Goal: Task Accomplishment & Management: Use online tool/utility

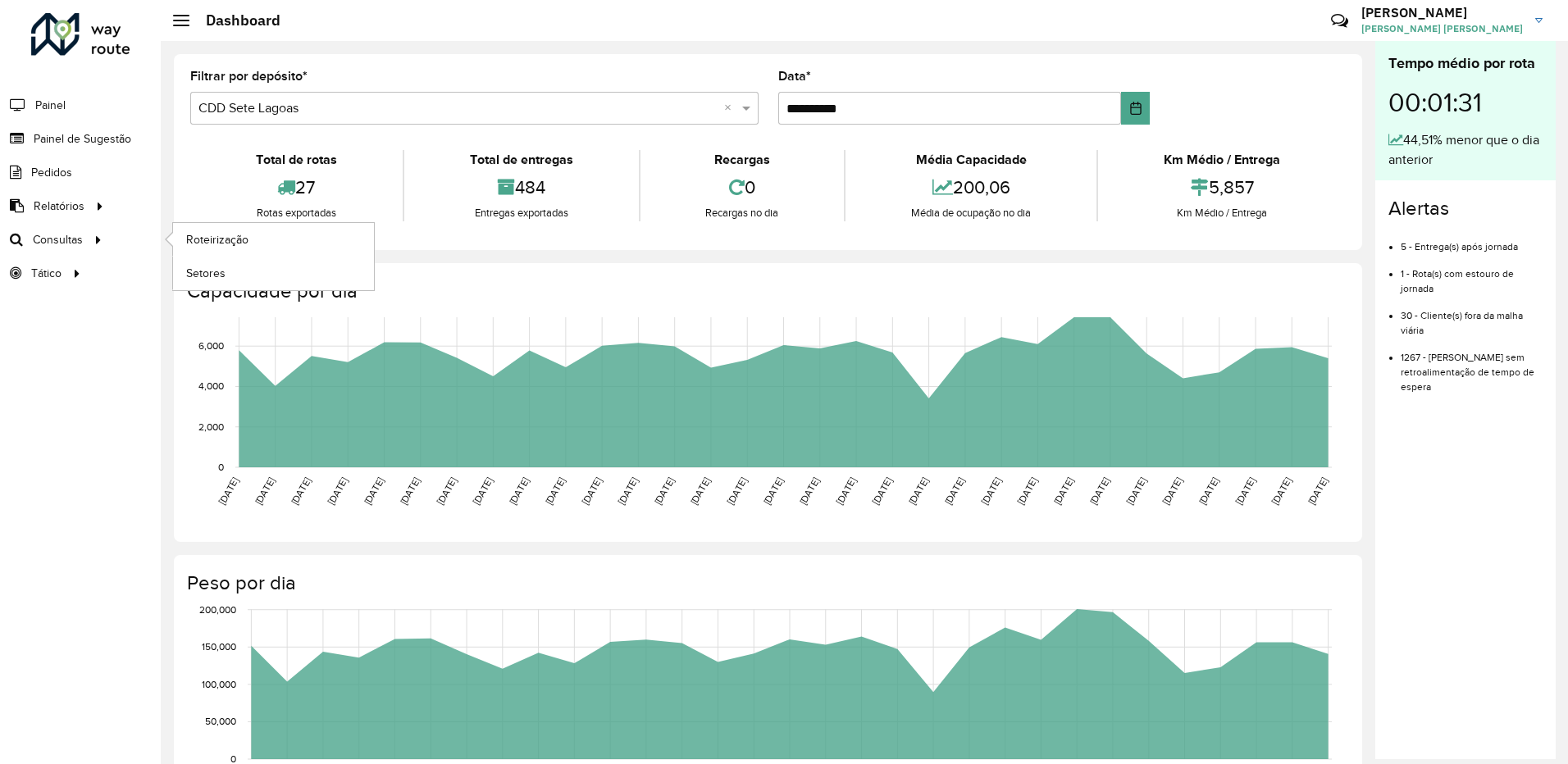
click at [165, 251] on ul "Roteirização Setores" at bounding box center [258, 257] width 205 height 67
click at [195, 239] on span "Roteirização" at bounding box center [219, 239] width 66 height 17
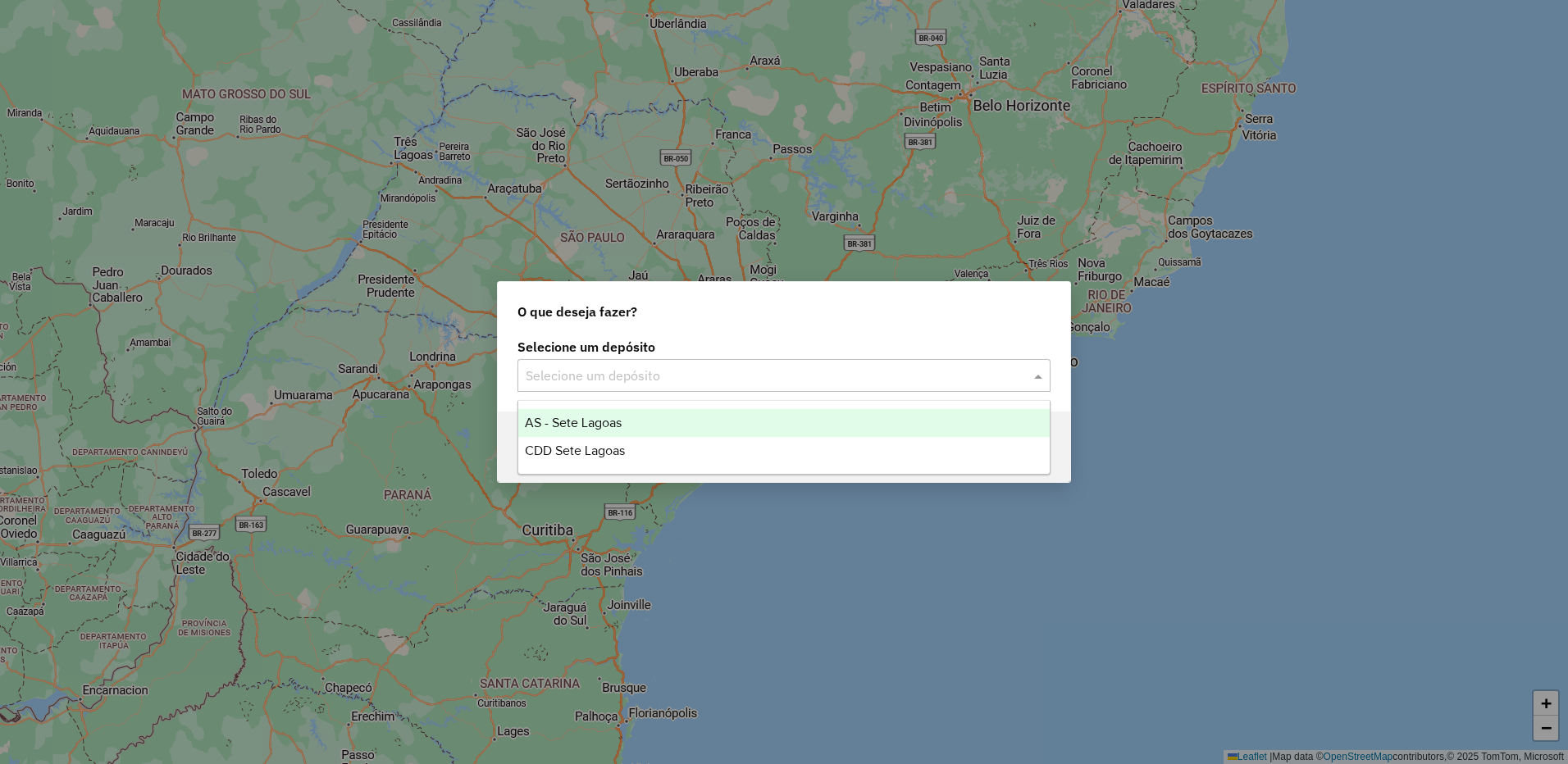
click at [606, 373] on input "text" at bounding box center [767, 377] width 484 height 20
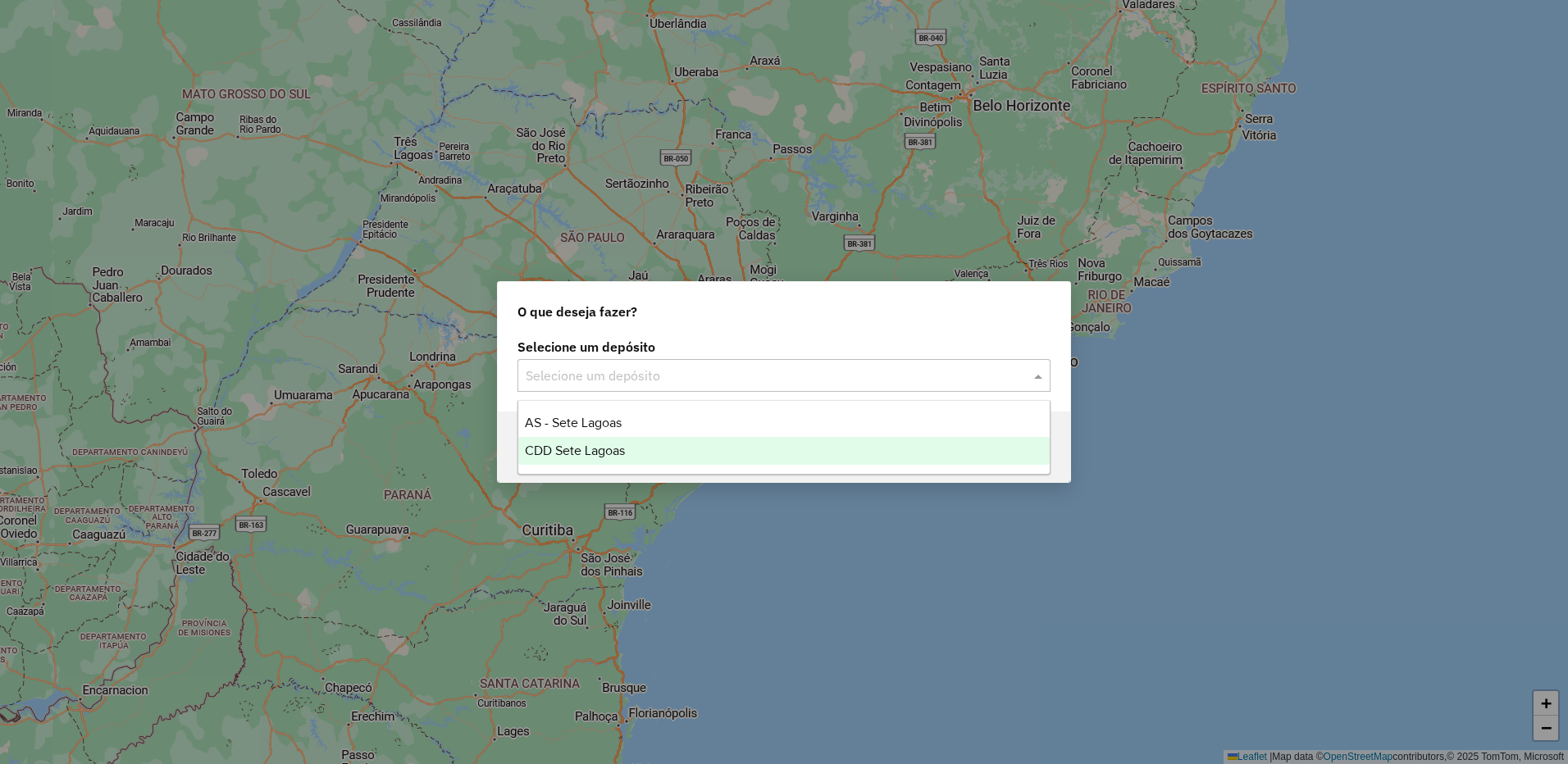
click at [584, 461] on div "CDD Sete Lagoas" at bounding box center [784, 451] width 532 height 28
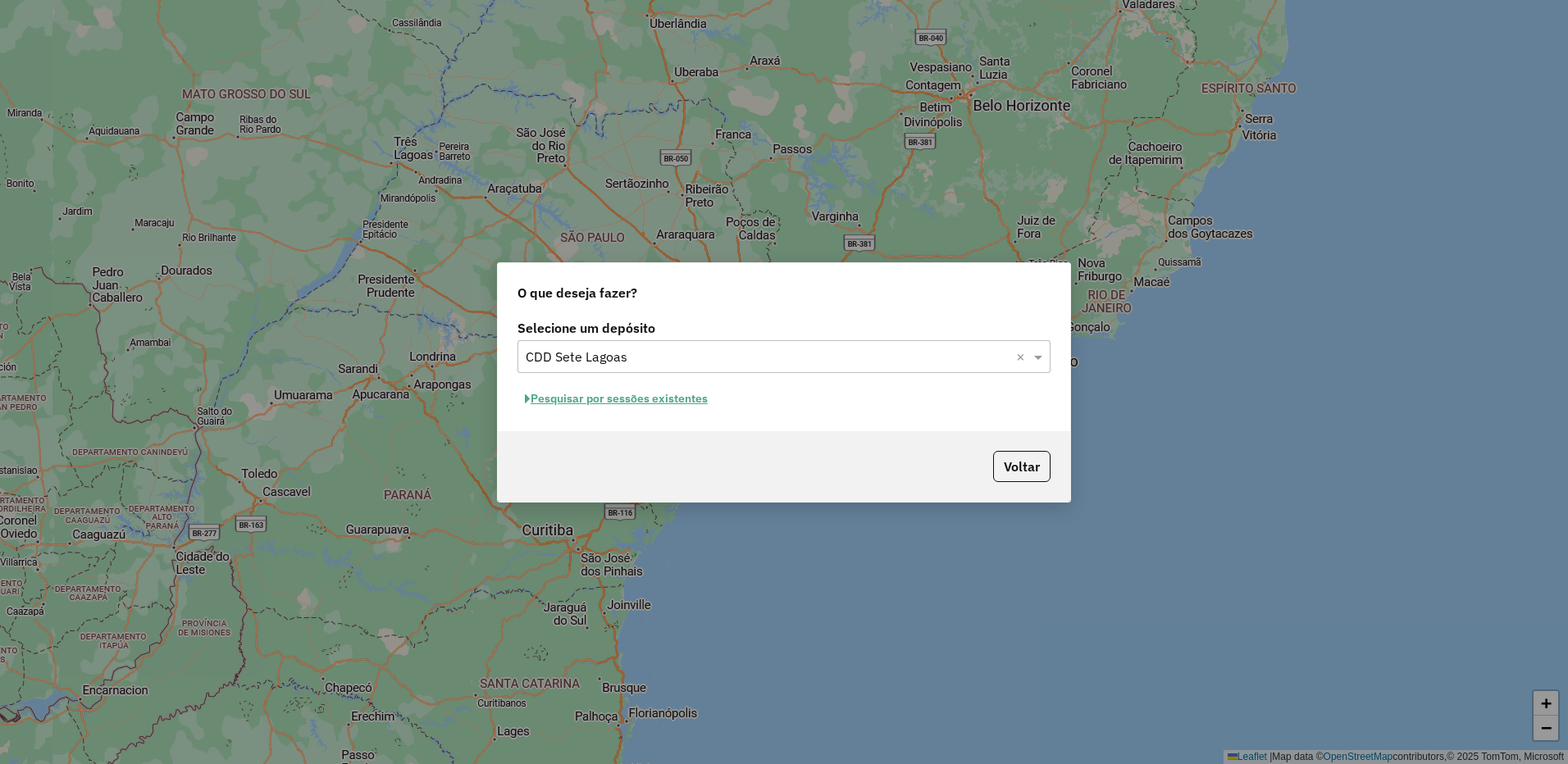
click at [573, 387] on button "Pesquisar por sessões existentes" at bounding box center [616, 399] width 198 height 25
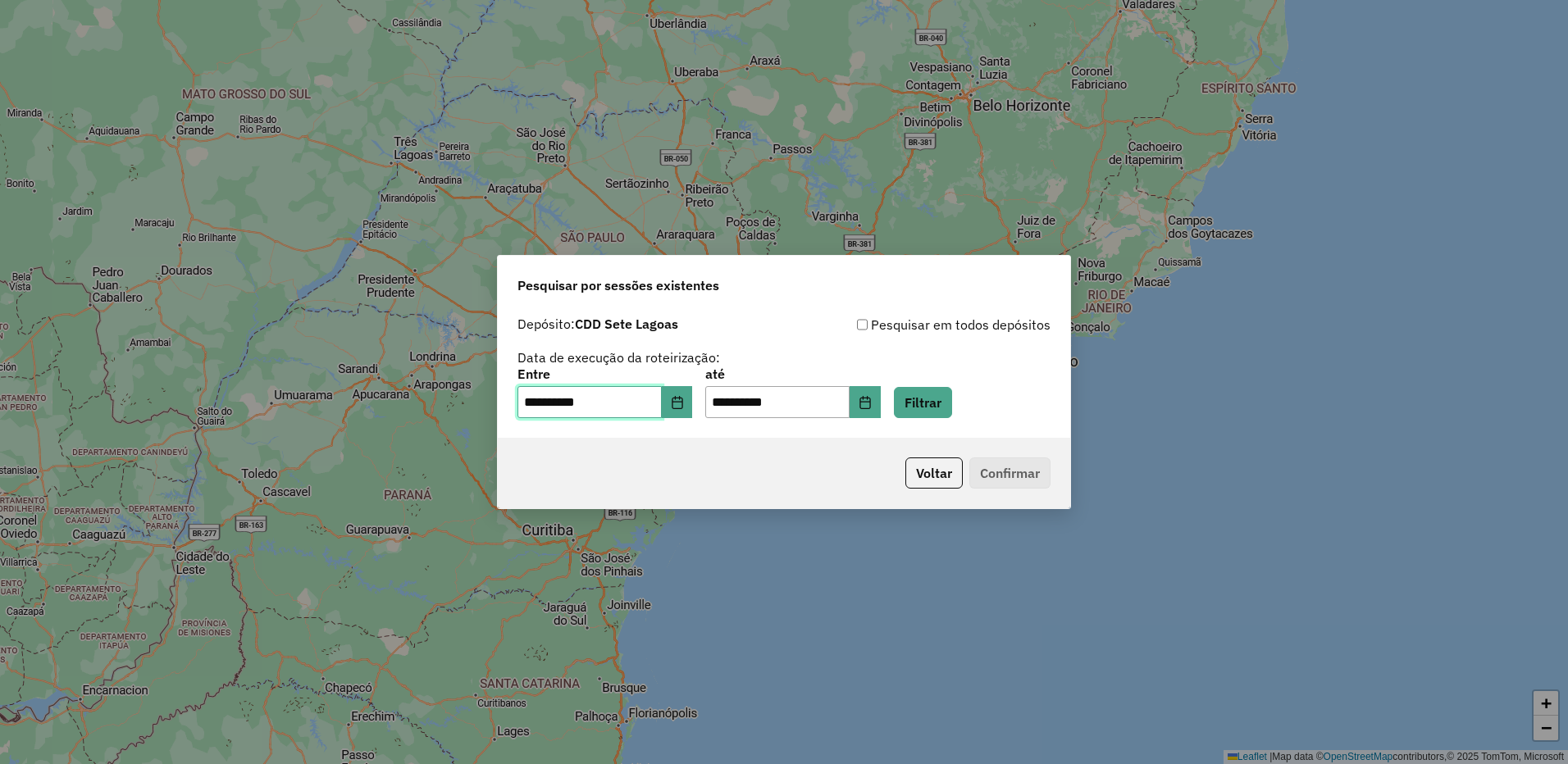
click at [672, 405] on span "**********" at bounding box center [605, 402] width 175 height 33
click at [682, 404] on icon "Choose Date" at bounding box center [677, 402] width 11 height 13
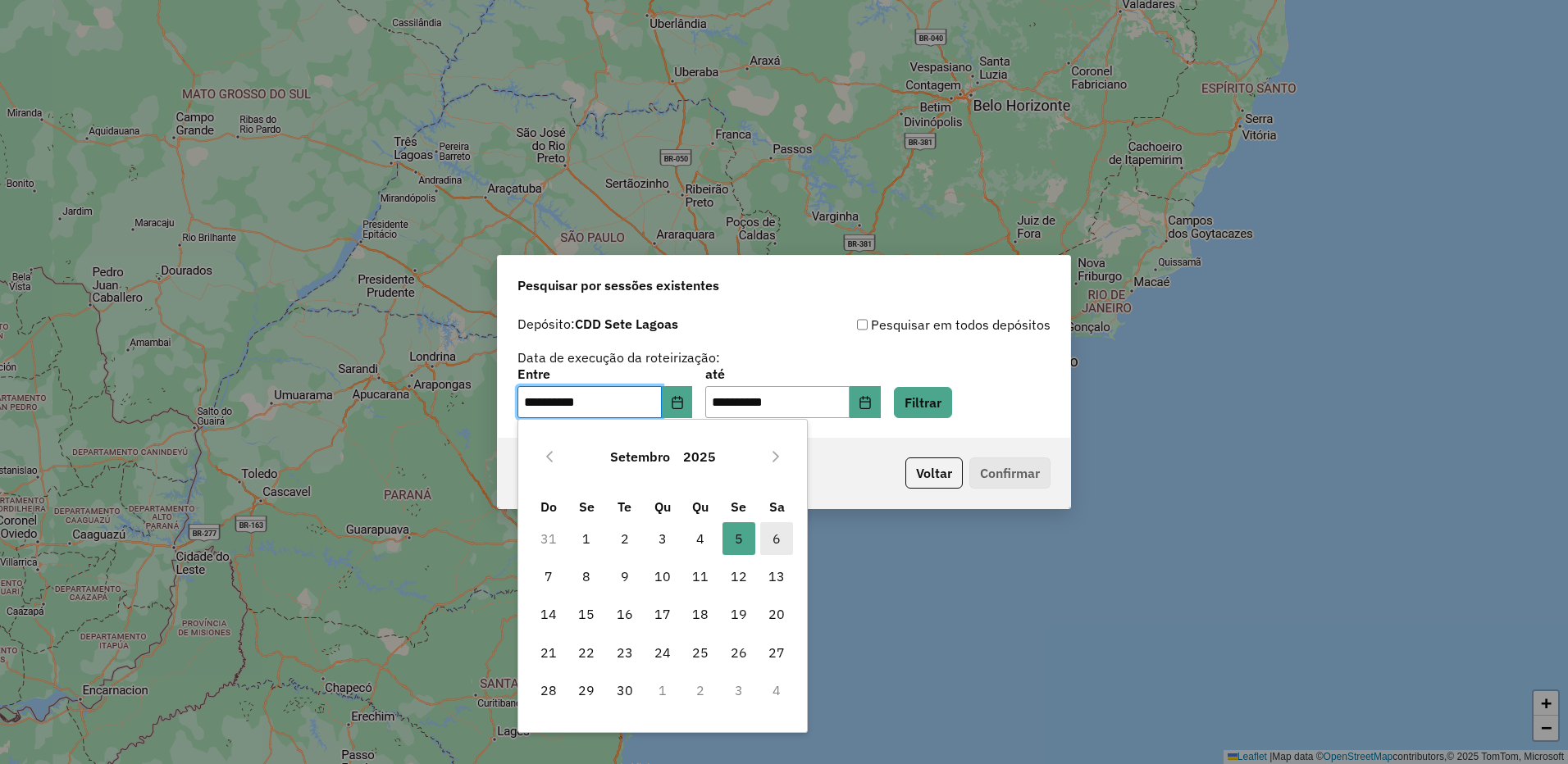
click at [779, 540] on span "6" at bounding box center [777, 539] width 33 height 33
type input "**********"
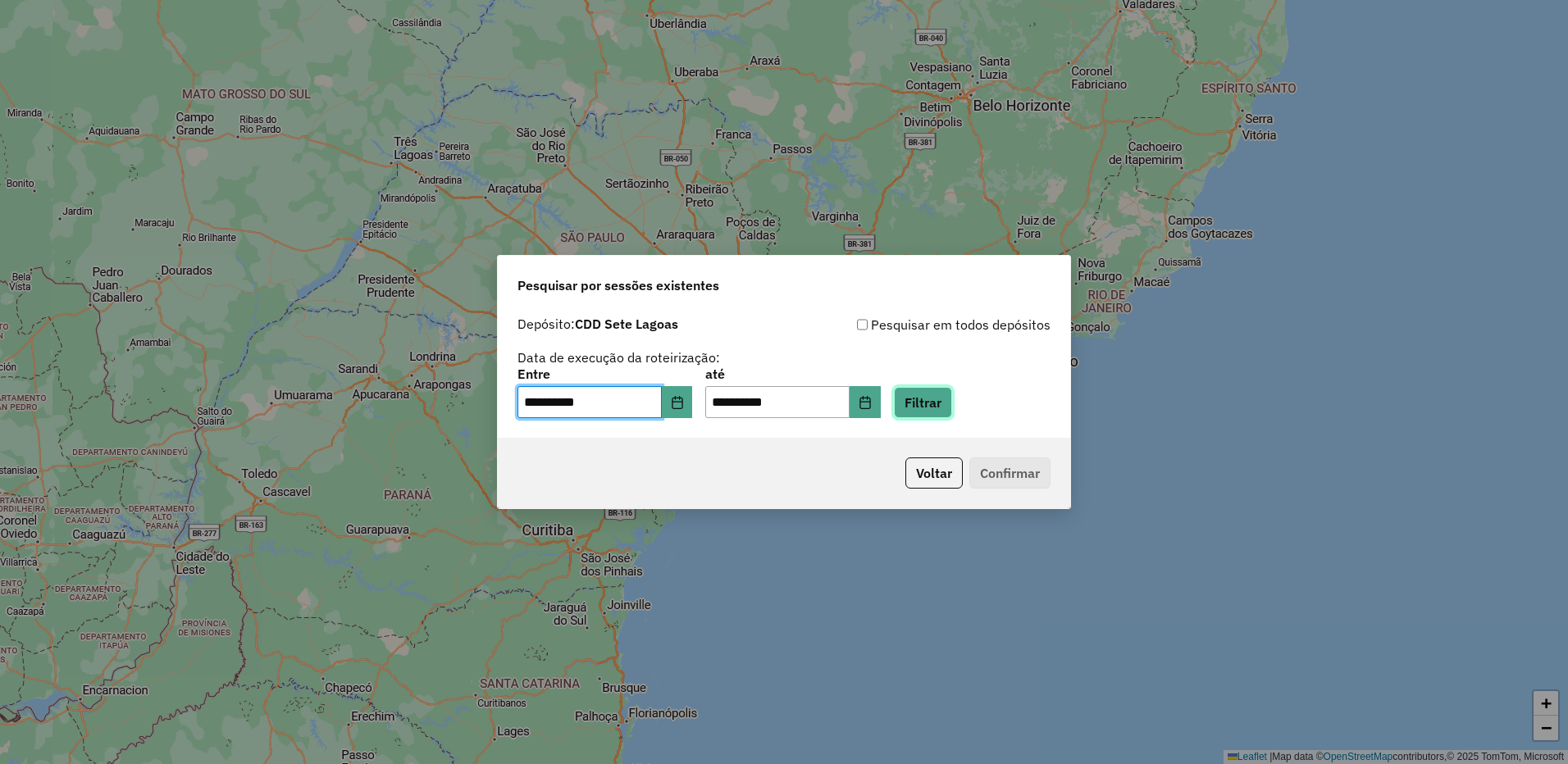
click at [935, 408] on button "Filtrar" at bounding box center [923, 402] width 58 height 31
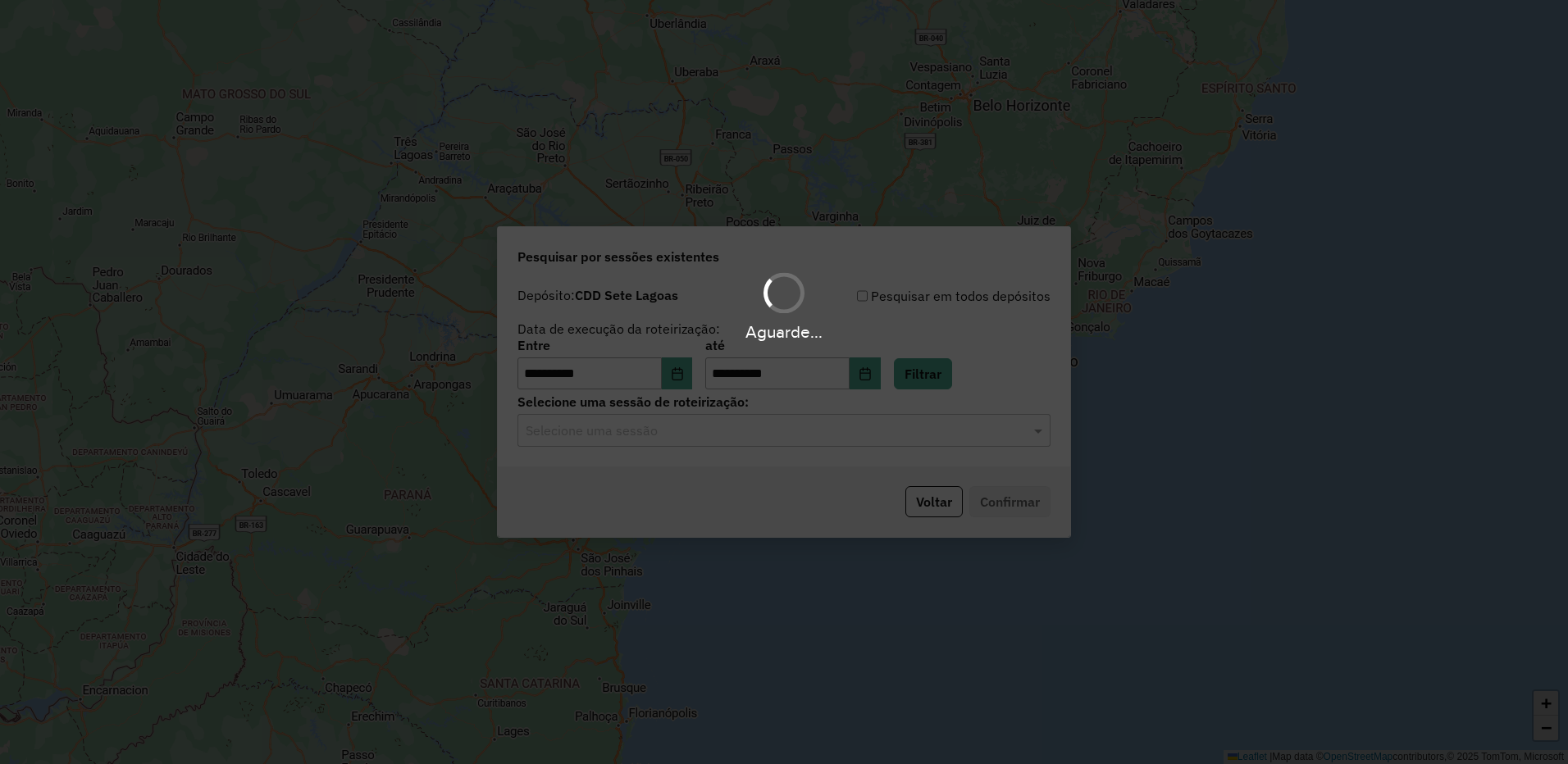
click at [665, 442] on div "Selecione uma sessão" at bounding box center [783, 431] width 533 height 33
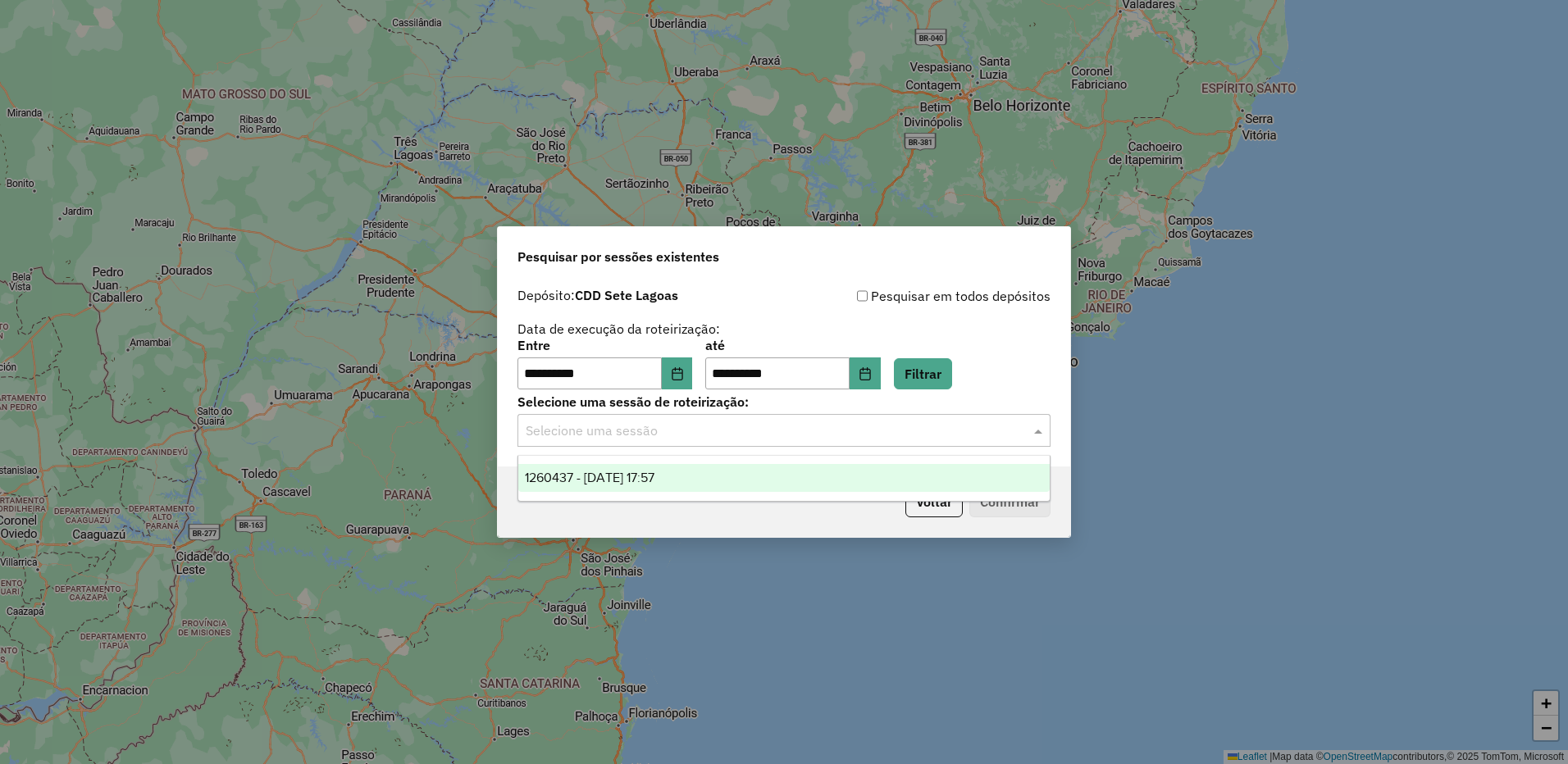
click at [655, 479] on span "1260437 - [DATE] 17:57" at bounding box center [589, 477] width 129 height 14
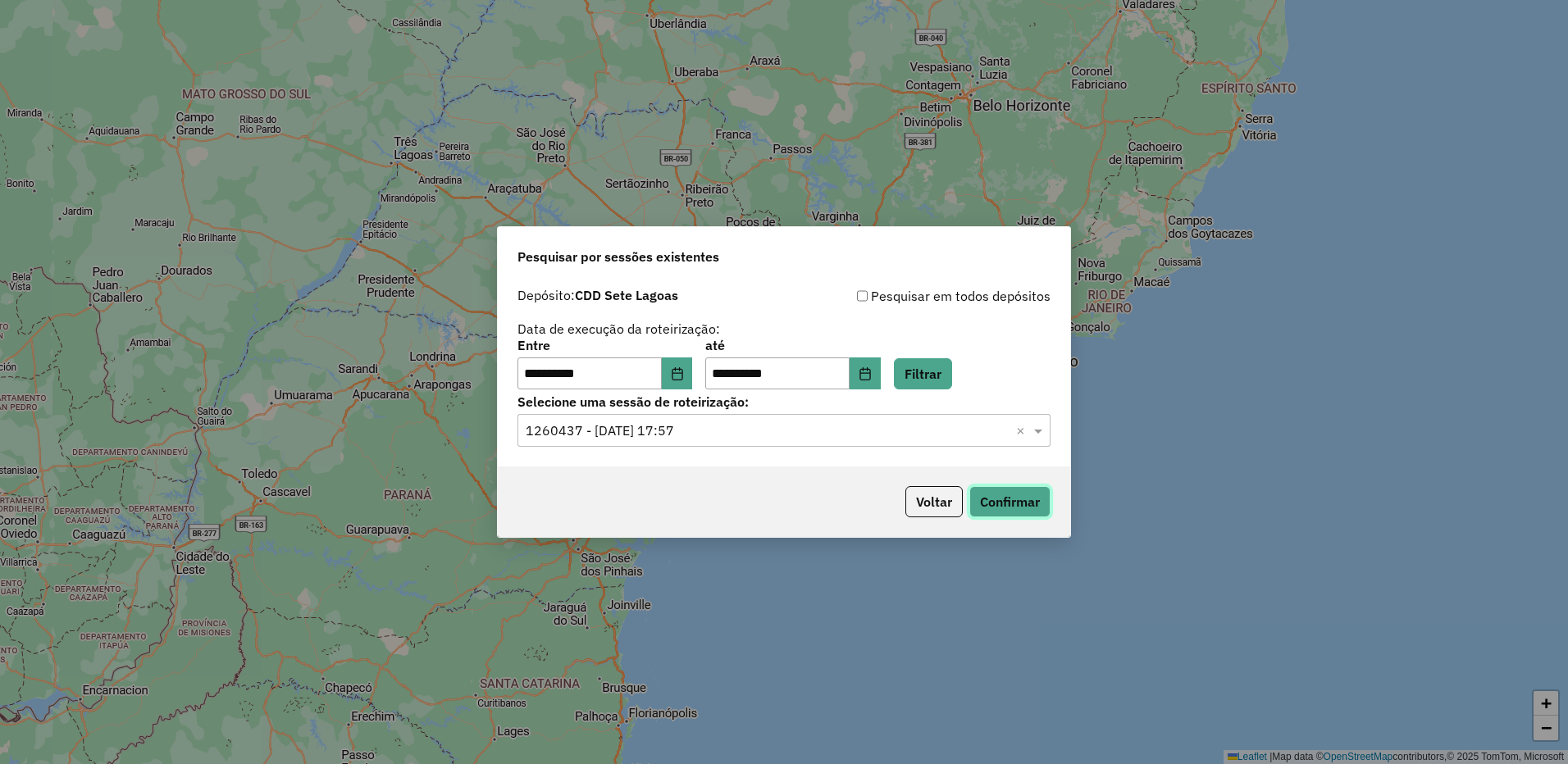
click at [1002, 496] on button "Confirmar" at bounding box center [1009, 502] width 81 height 31
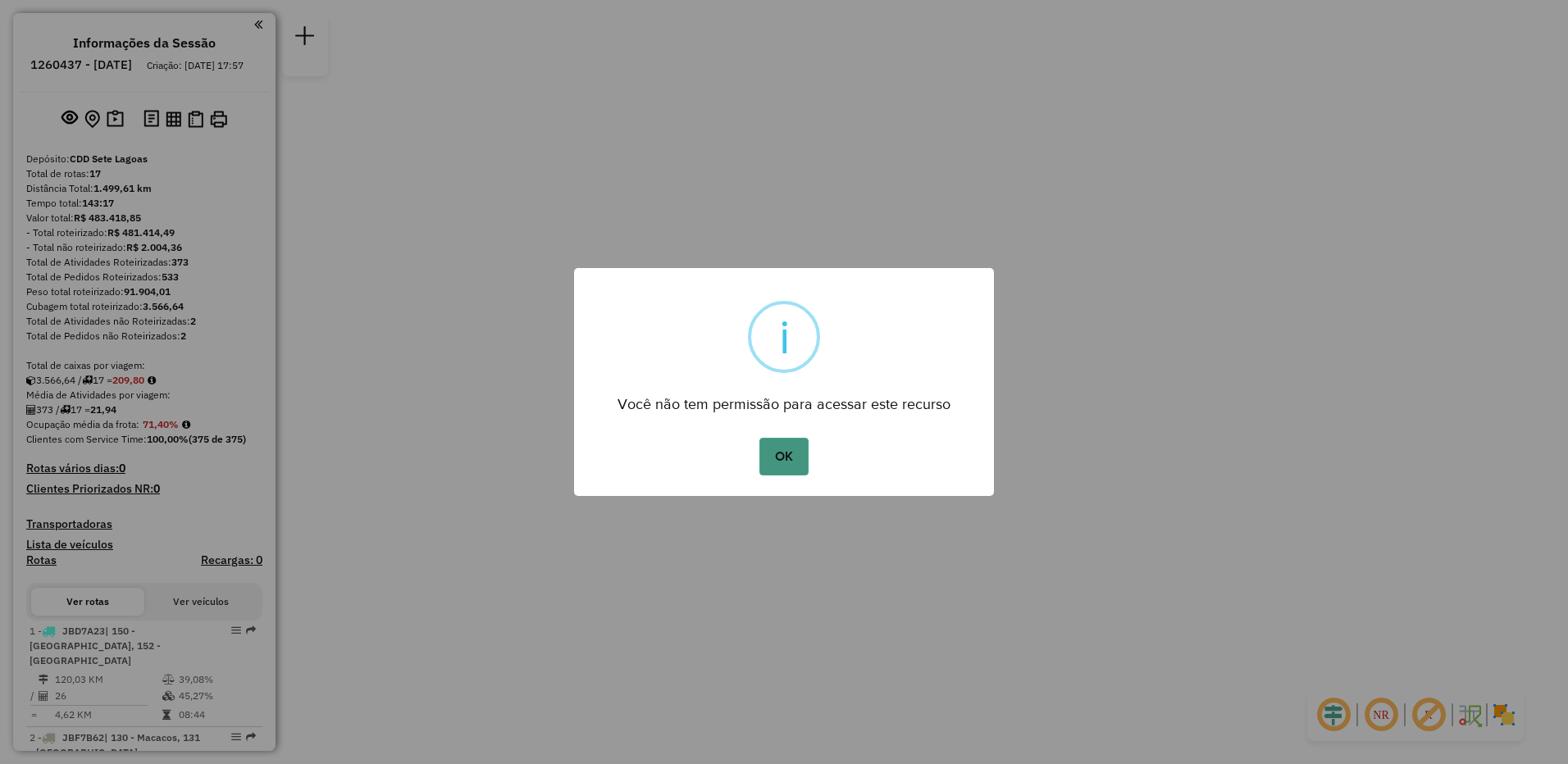
click at [782, 454] on button "OK" at bounding box center [783, 456] width 48 height 37
